Goal: Transaction & Acquisition: Purchase product/service

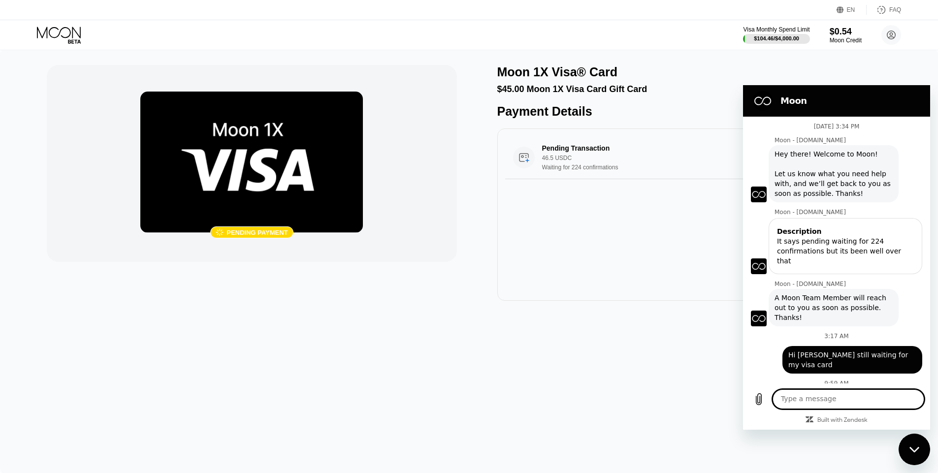
scroll to position [241, 0]
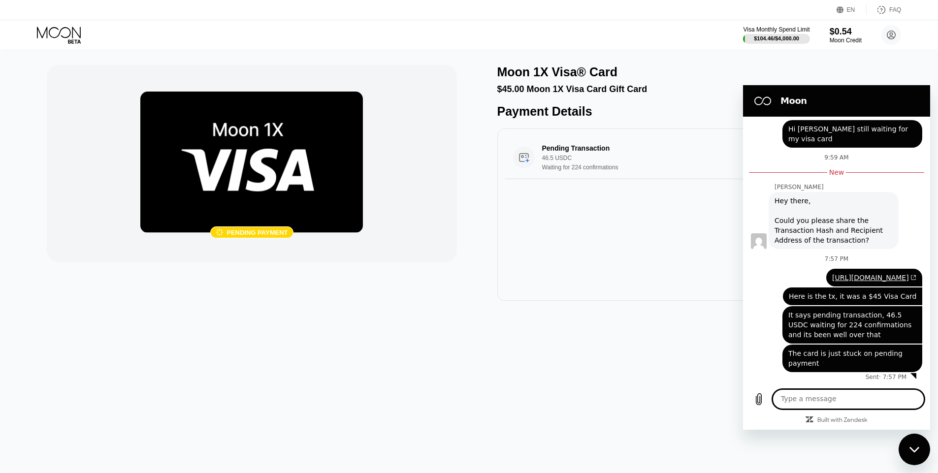
click at [425, 121] on div " Pending payment" at bounding box center [252, 163] width 410 height 197
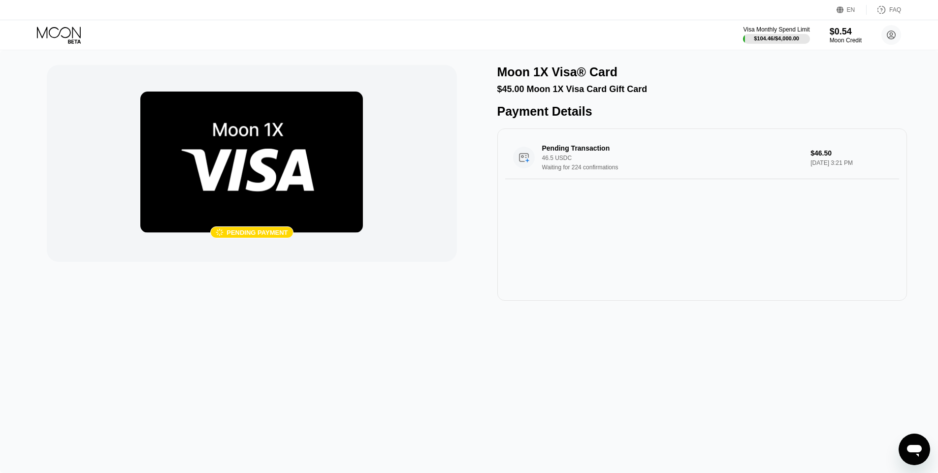
click at [228, 44] on div "Visa Monthly Spend Limit $104.46 / $4,000.00 $0.54 Moon Credit Sam Toast samtoa…" at bounding box center [469, 35] width 938 height 30
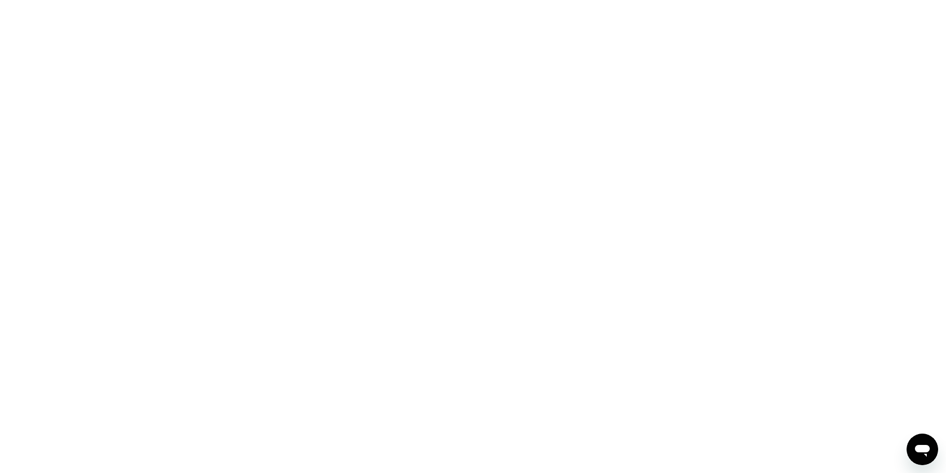
click at [917, 442] on icon "Open messaging window" at bounding box center [922, 450] width 18 height 18
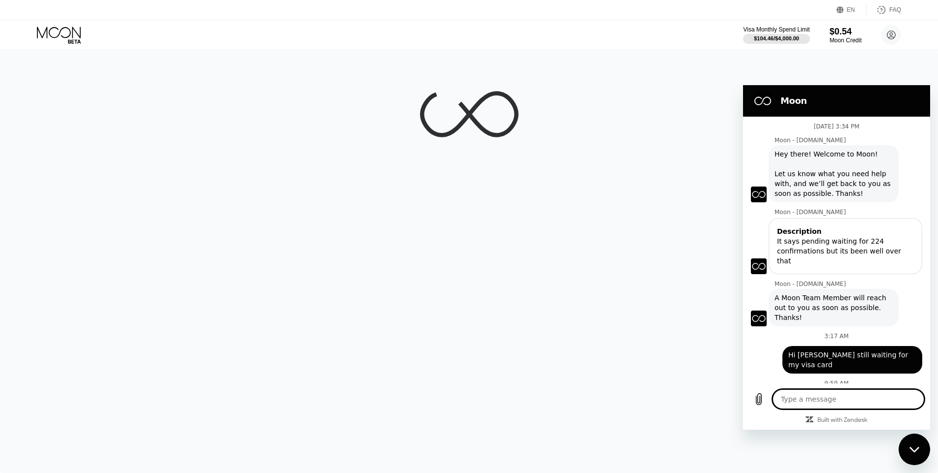
scroll to position [211, 0]
